Goal: Navigation & Orientation: Find specific page/section

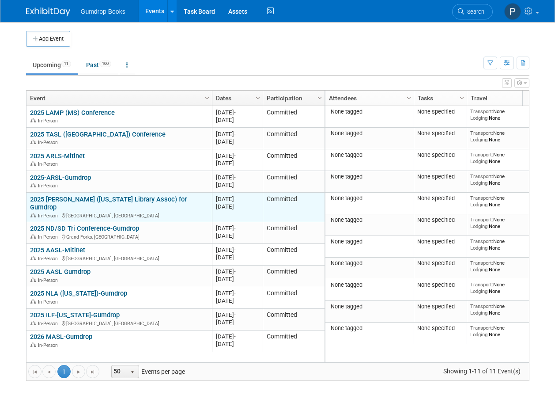
click at [148, 202] on link "2025 [PERSON_NAME] ([US_STATE] Library Assoc) for Gumdrop" at bounding box center [108, 203] width 157 height 16
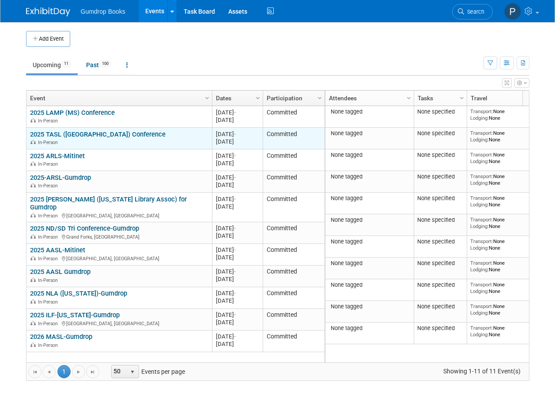
click at [124, 138] on div "2025 TASL (TN) Conference In-Person" at bounding box center [119, 137] width 178 height 15
click at [79, 132] on link "2025 TASL ([GEOGRAPHIC_DATA]) Conference" at bounding box center [98, 134] width 136 height 8
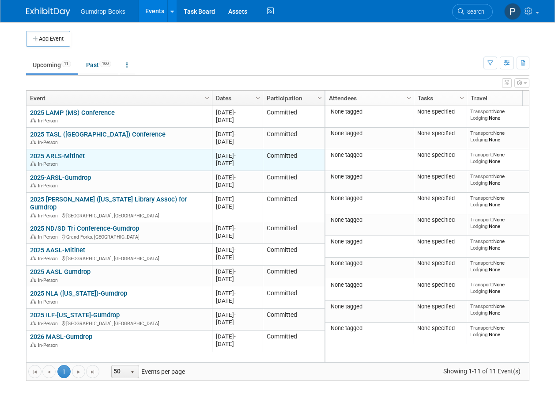
click at [79, 156] on link "2025 ARLS-Mitinet" at bounding box center [57, 156] width 55 height 8
